Goal: Find contact information: Find contact information

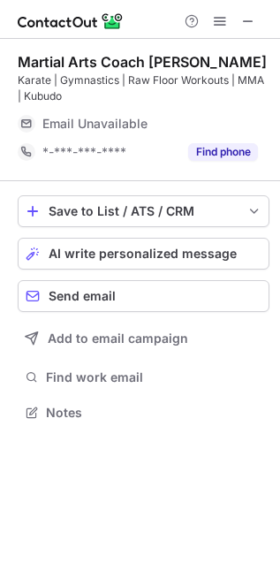
scroll to position [400, 280]
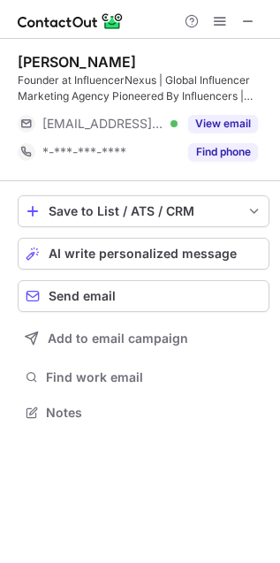
scroll to position [400, 280]
click at [29, 59] on div "Sarah Saffari" at bounding box center [77, 62] width 118 height 18
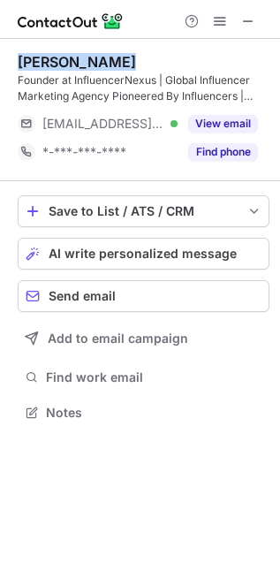
click at [29, 59] on div "Sarah Saffari" at bounding box center [77, 62] width 118 height 18
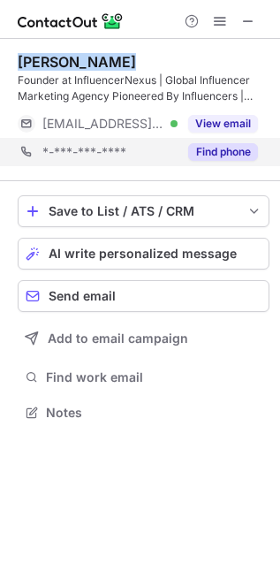
copy div "Sarah Saffari"
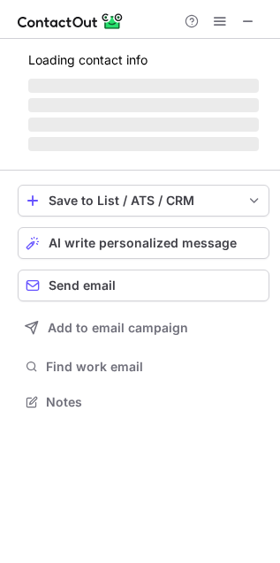
scroll to position [440, 280]
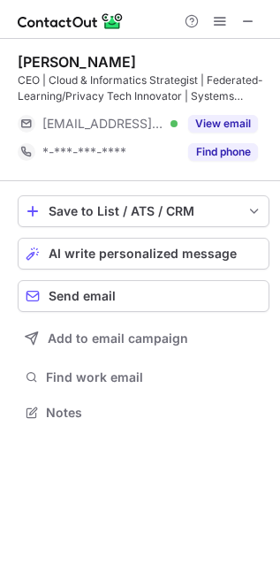
scroll to position [400, 280]
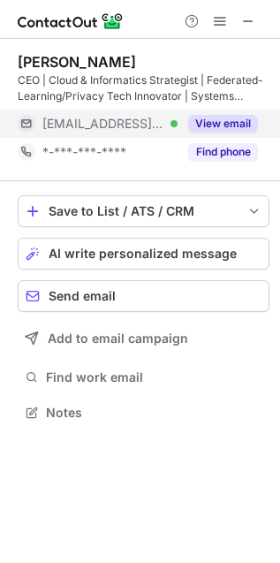
click at [255, 118] on button "View email" at bounding box center [223, 124] width 70 height 18
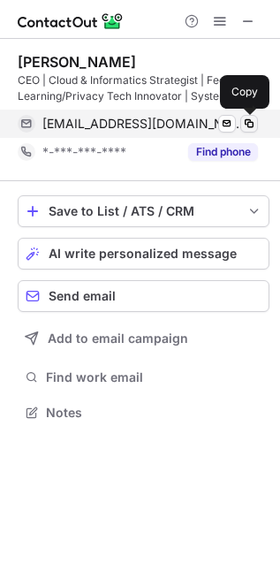
click at [247, 123] on span at bounding box center [249, 124] width 14 height 14
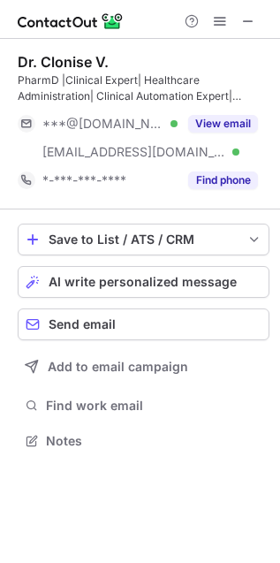
scroll to position [429, 280]
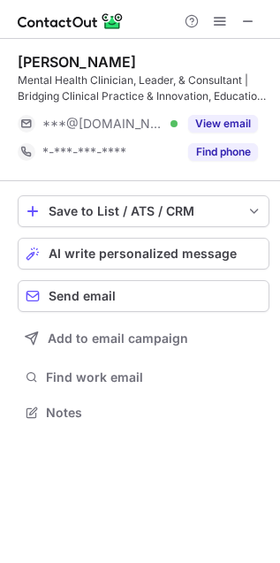
scroll to position [400, 280]
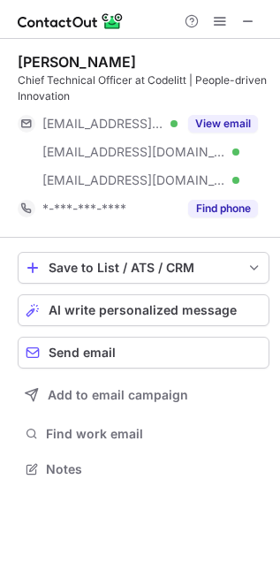
scroll to position [457, 280]
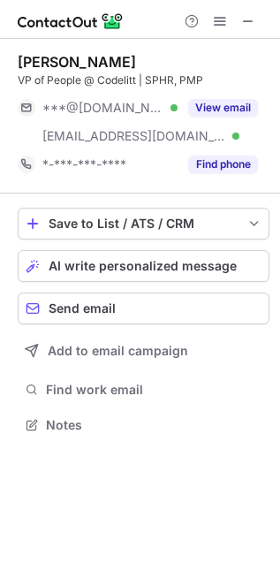
scroll to position [8, 8]
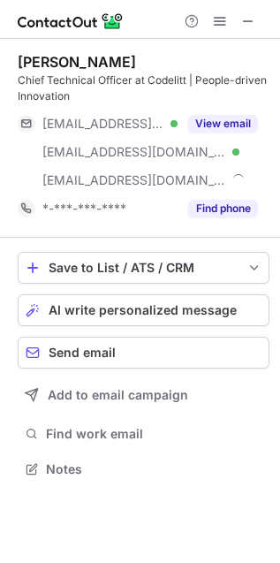
scroll to position [457, 280]
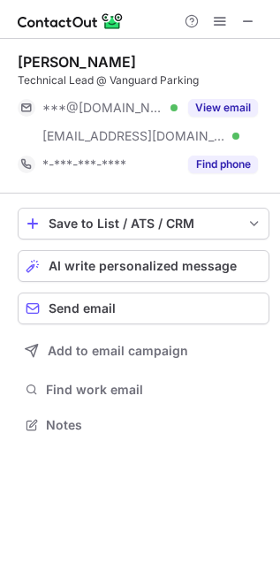
scroll to position [8, 8]
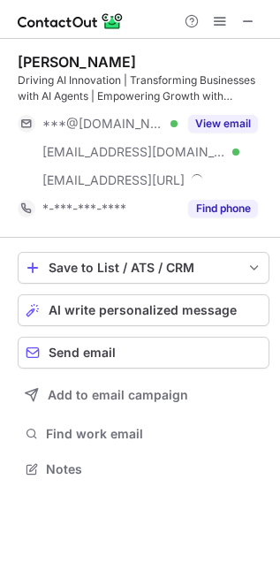
scroll to position [457, 280]
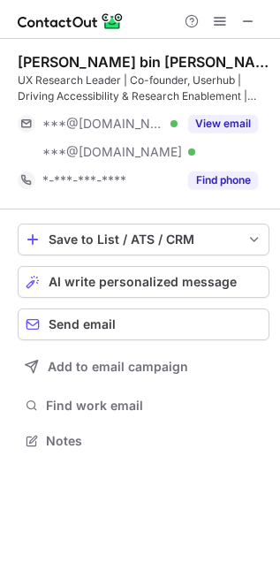
scroll to position [429, 280]
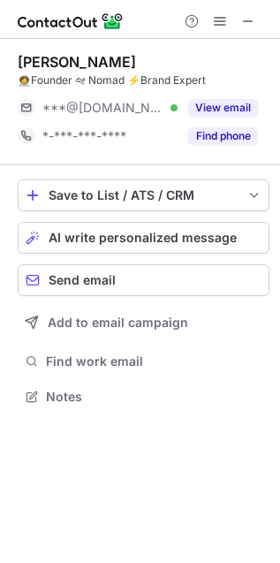
scroll to position [384, 280]
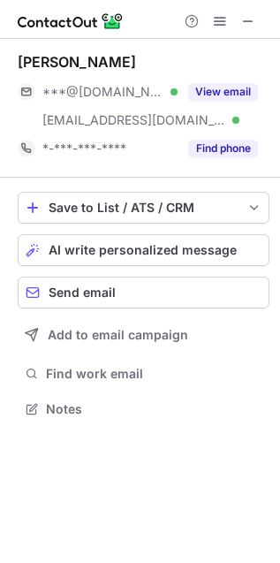
scroll to position [397, 280]
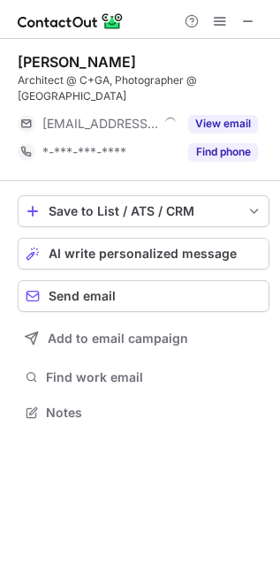
scroll to position [8, 8]
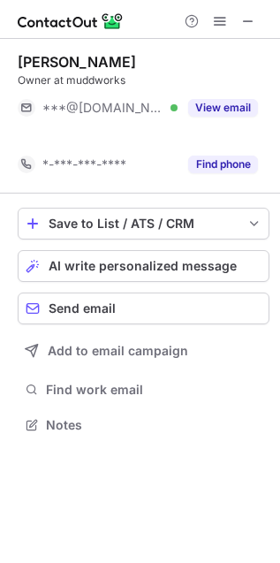
scroll to position [384, 280]
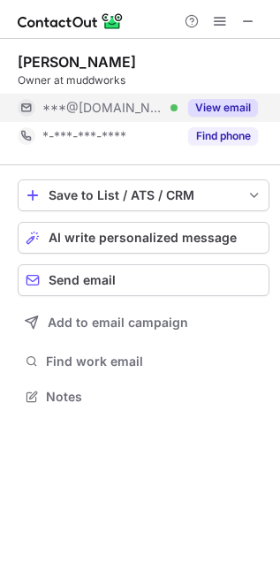
click at [234, 105] on button "View email" at bounding box center [223, 108] width 70 height 18
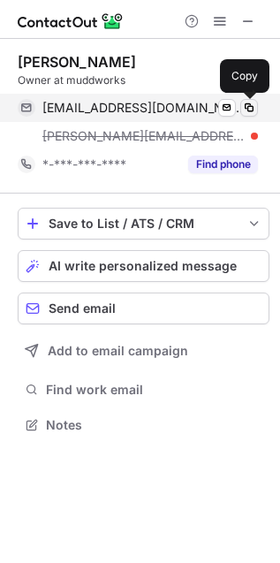
click at [247, 109] on span at bounding box center [249, 108] width 14 height 14
